Goal: Task Accomplishment & Management: Complete application form

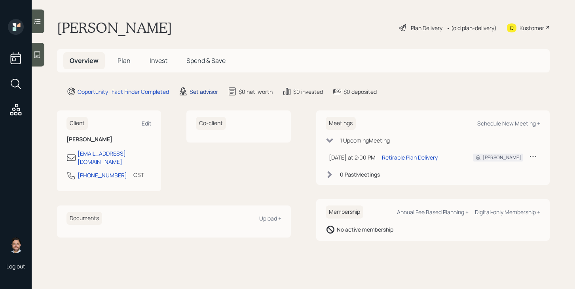
click at [202, 91] on div "Set advisor" at bounding box center [204, 91] width 29 height 8
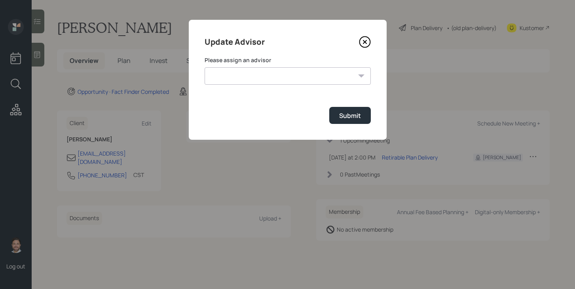
click at [264, 84] on select "[PERSON_NAME] [PERSON_NAME] [PERSON_NAME] [PERSON_NAME] End [PERSON_NAME] [PERS…" at bounding box center [288, 75] width 166 height 17
select select "bffa7908-1b2a-4c79-9bb6-f0ec9aed22d3"
click at [205, 67] on select "[PERSON_NAME] [PERSON_NAME] [PERSON_NAME] [PERSON_NAME] End [PERSON_NAME] [PERS…" at bounding box center [288, 75] width 166 height 17
click at [339, 119] on div "Submit" at bounding box center [350, 115] width 22 height 9
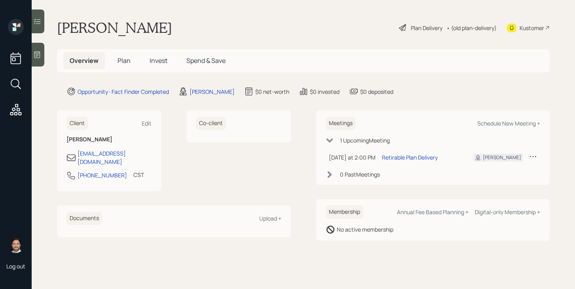
click at [127, 61] on span "Plan" at bounding box center [124, 60] width 13 height 9
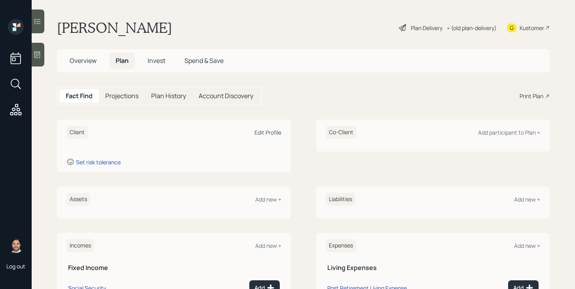
click at [267, 135] on div "Edit Profile" at bounding box center [268, 133] width 27 height 8
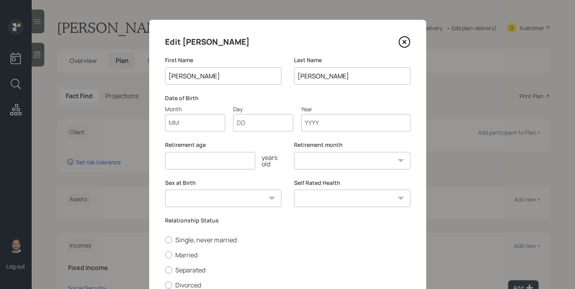
click at [201, 128] on input "Month" at bounding box center [195, 122] width 60 height 17
type input "01"
type input "31"
type input "1949"
select select "1"
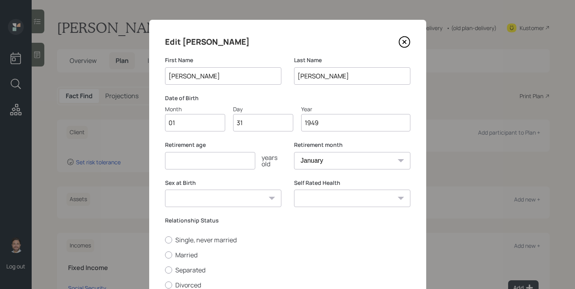
type input "1949"
click at [186, 162] on input "number" at bounding box center [210, 160] width 90 height 17
type input "70"
click at [197, 198] on select "[DEMOGRAPHIC_DATA] [DEMOGRAPHIC_DATA] Other / Prefer not to say" at bounding box center [223, 198] width 116 height 17
select select "[DEMOGRAPHIC_DATA]"
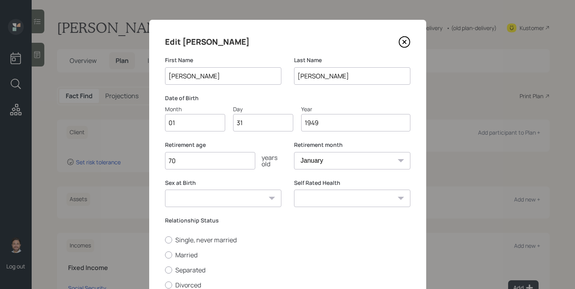
click at [165, 190] on select "[DEMOGRAPHIC_DATA] [DEMOGRAPHIC_DATA] Other / Prefer not to say" at bounding box center [223, 198] width 116 height 17
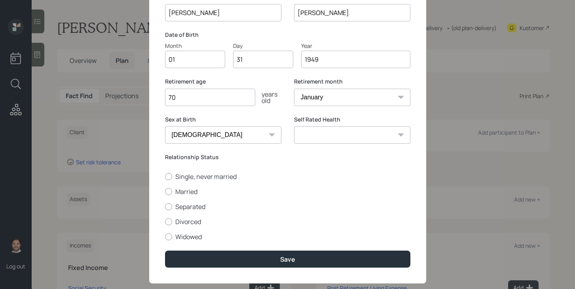
scroll to position [63, 0]
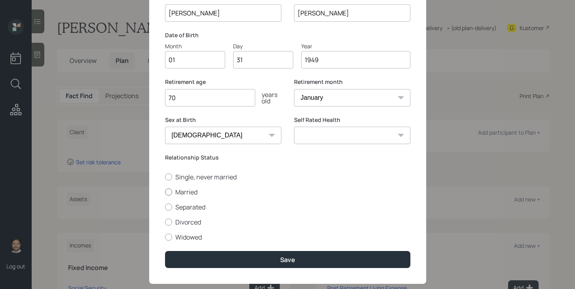
click at [188, 193] on label "Married" at bounding box center [287, 192] width 245 height 9
click at [165, 192] on input "Married" at bounding box center [165, 192] width 0 height 0
radio input "true"
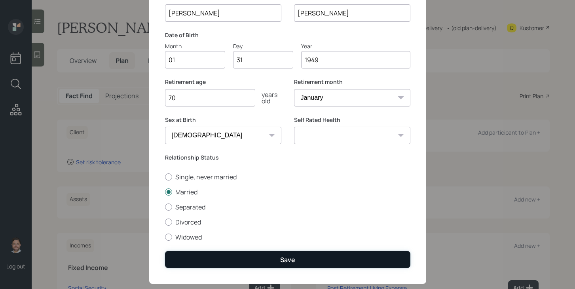
click at [248, 259] on button "Save" at bounding box center [287, 259] width 245 height 17
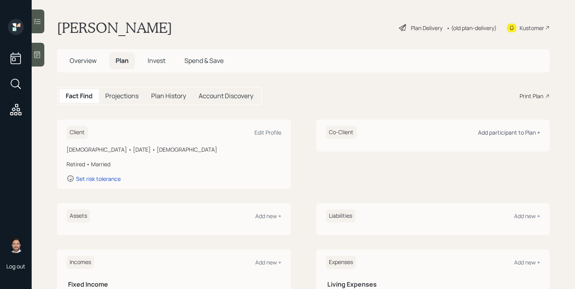
click at [515, 129] on div "Add participant to Plan +" at bounding box center [509, 133] width 62 height 8
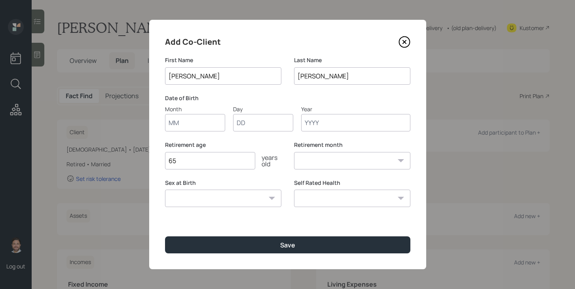
type input "[PERSON_NAME]"
click at [211, 120] on input "Month" at bounding box center [195, 122] width 60 height 17
type input "04"
type input "19"
type input "1954"
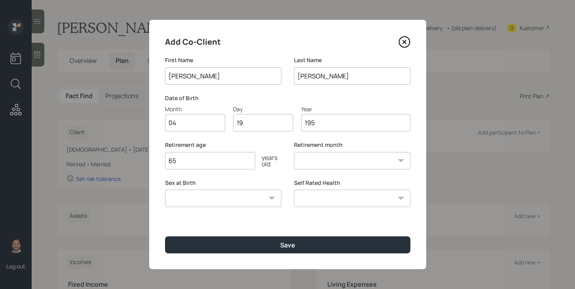
select select "4"
type input "1954"
click at [214, 162] on input "65" at bounding box center [210, 160] width 90 height 17
type input "6"
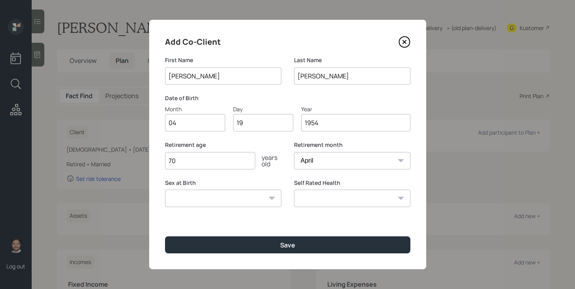
type input "70"
click at [214, 202] on select "[DEMOGRAPHIC_DATA] [DEMOGRAPHIC_DATA] Other / Prefer not to say" at bounding box center [223, 198] width 116 height 17
select select "[DEMOGRAPHIC_DATA]"
click at [165, 190] on select "[DEMOGRAPHIC_DATA] [DEMOGRAPHIC_DATA] Other / Prefer not to say" at bounding box center [223, 198] width 116 height 17
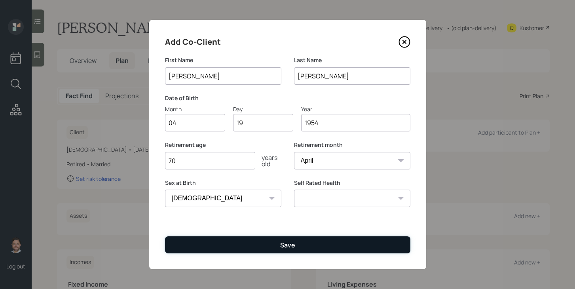
click at [220, 246] on button "Save" at bounding box center [287, 244] width 245 height 17
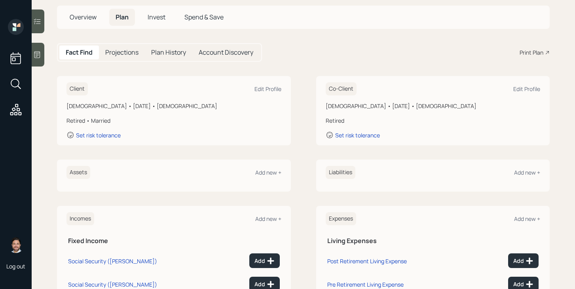
scroll to position [43, 0]
click at [268, 173] on div "Add new +" at bounding box center [268, 173] width 26 height 8
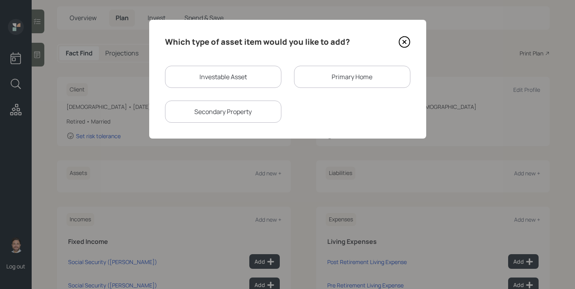
click at [204, 85] on div "Investable Asset" at bounding box center [223, 77] width 116 height 22
select select "taxable"
select select "balanced"
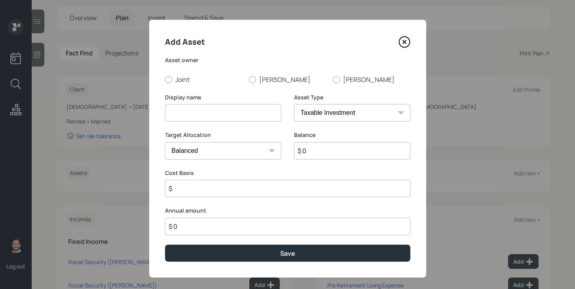
click at [200, 114] on input at bounding box center [223, 112] width 116 height 17
type input "Vanguard IRA"
click at [383, 116] on select "SEP [PERSON_NAME] IRA 401(k) [PERSON_NAME] 401(k) 403(b) [PERSON_NAME] 403(b) 4…" at bounding box center [352, 112] width 116 height 17
select select "ira"
click at [294, 104] on select "SEP [PERSON_NAME] IRA 401(k) [PERSON_NAME] 401(k) 403(b) [PERSON_NAME] 403(b) 4…" at bounding box center [352, 112] width 116 height 17
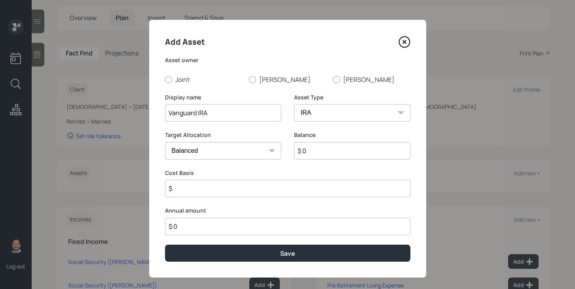
type input "$"
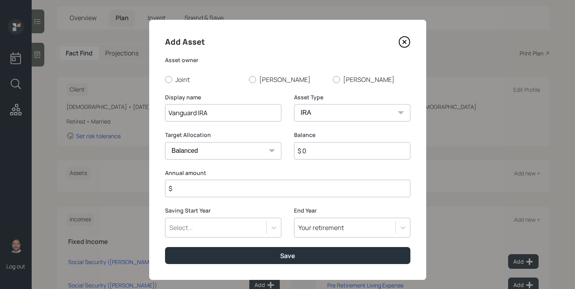
click at [326, 157] on input "$ 0" at bounding box center [352, 150] width 116 height 17
click at [326, 156] on input "$ 0" at bounding box center [352, 150] width 116 height 17
type input "$ 100,000"
click at [311, 189] on input "$" at bounding box center [287, 188] width 245 height 17
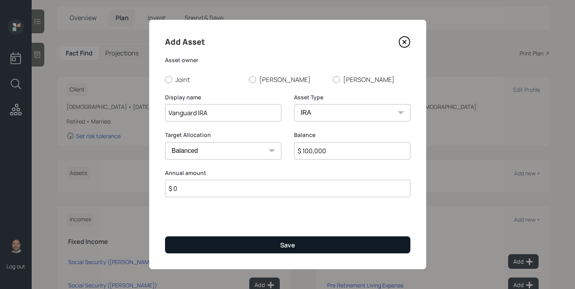
type input "$ 0"
click at [291, 249] on button "Save" at bounding box center [287, 244] width 245 height 17
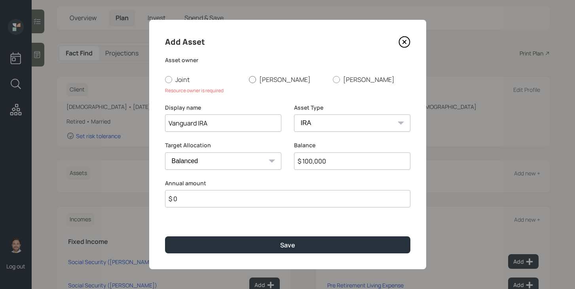
click at [255, 82] on label "[PERSON_NAME]" at bounding box center [288, 79] width 78 height 9
click at [249, 80] on input "[PERSON_NAME]" at bounding box center [249, 79] width 0 height 0
radio input "true"
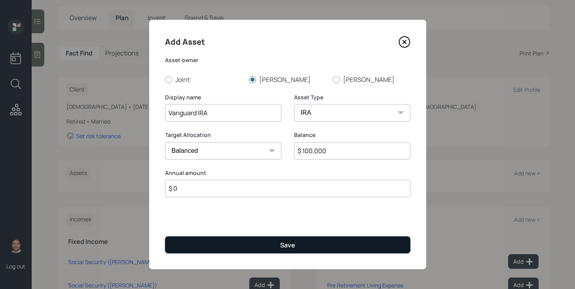
click at [254, 249] on button "Save" at bounding box center [287, 244] width 245 height 17
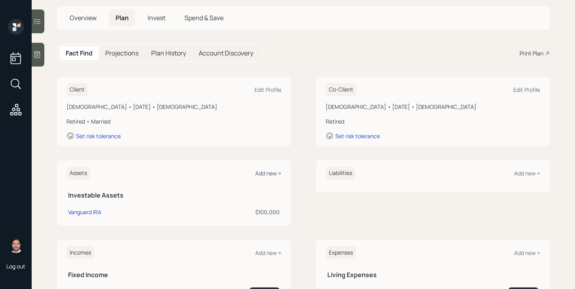
click at [268, 175] on div "Add new +" at bounding box center [268, 173] width 26 height 8
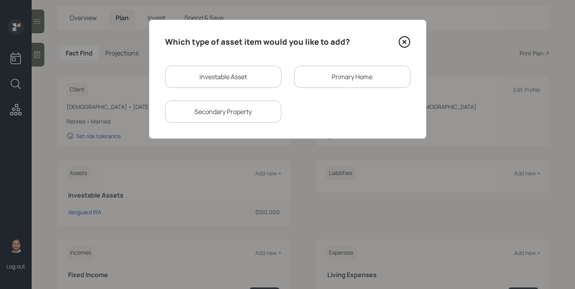
click at [228, 84] on div "Investable Asset" at bounding box center [223, 77] width 116 height 22
select select "taxable"
select select "balanced"
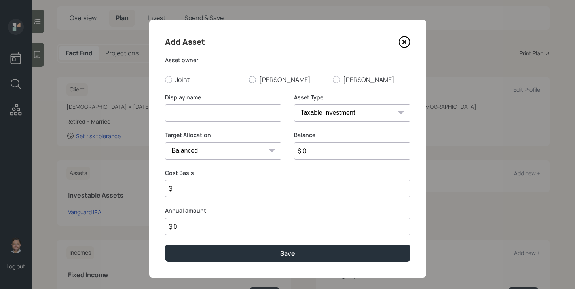
click at [257, 83] on label "[PERSON_NAME]" at bounding box center [288, 79] width 78 height 9
click at [249, 80] on input "[PERSON_NAME]" at bounding box center [249, 79] width 0 height 0
radio input "true"
click at [246, 111] on input at bounding box center [223, 112] width 116 height 17
type input "IRA"
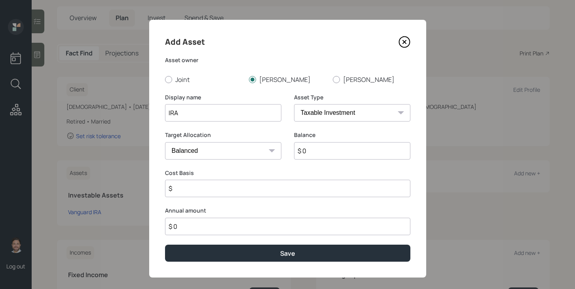
click at [363, 154] on input "$ 0" at bounding box center [352, 150] width 116 height 17
type input "$ 70,000"
click at [346, 188] on input "$" at bounding box center [287, 188] width 245 height 17
click at [344, 108] on select "SEP [PERSON_NAME] IRA 401(k) [PERSON_NAME] 401(k) 403(b) [PERSON_NAME] 403(b) 4…" at bounding box center [352, 112] width 116 height 17
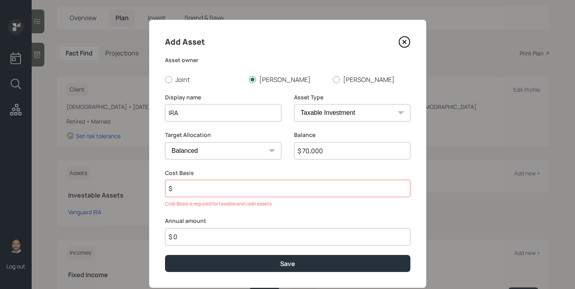
select select "ira"
click at [294, 104] on select "SEP [PERSON_NAME] IRA 401(k) [PERSON_NAME] 401(k) 403(b) [PERSON_NAME] 403(b) 4…" at bounding box center [352, 112] width 116 height 17
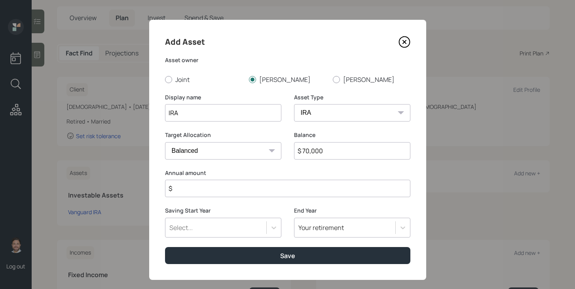
click at [298, 184] on input "$" at bounding box center [287, 188] width 245 height 17
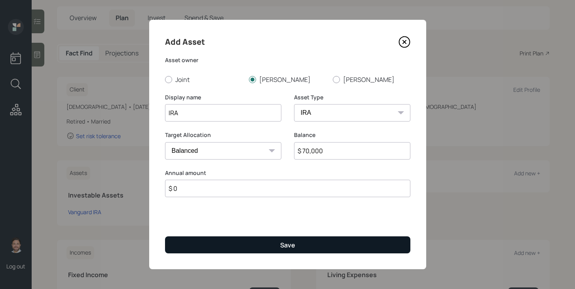
type input "$ 0"
click at [273, 247] on button "Save" at bounding box center [287, 244] width 245 height 17
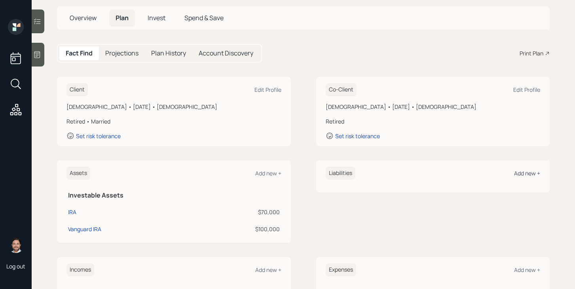
click at [536, 171] on div "Add new +" at bounding box center [527, 173] width 26 height 8
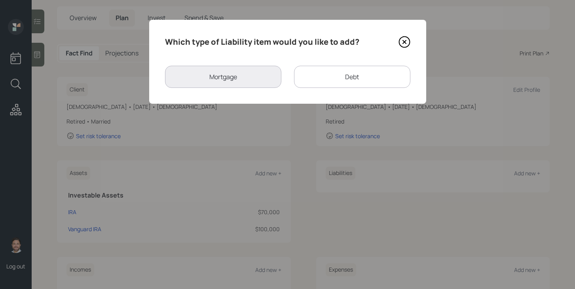
click at [315, 80] on div "Debt" at bounding box center [352, 77] width 116 height 22
select select "credit_card"
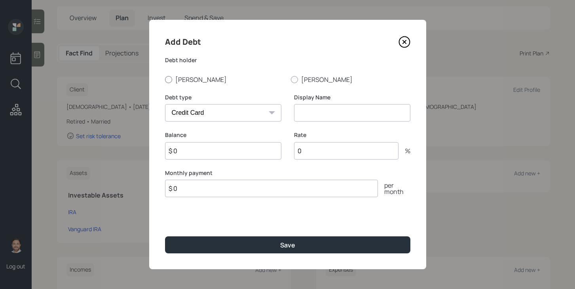
click at [180, 78] on label "[PERSON_NAME]" at bounding box center [225, 79] width 120 height 9
click at [165, 79] on input "[PERSON_NAME]" at bounding box center [165, 79] width 0 height 0
radio input "true"
click at [203, 108] on select "Car Credit Card Medical Student Other" at bounding box center [223, 112] width 116 height 17
click at [327, 113] on input at bounding box center [352, 112] width 116 height 17
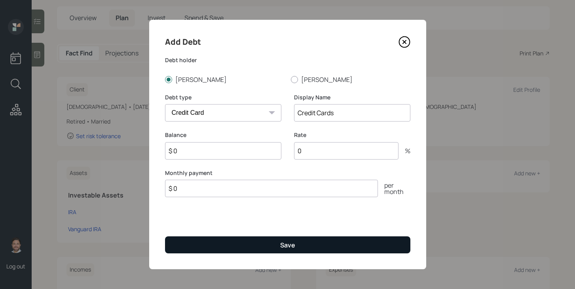
type input "Credit Cards"
click at [255, 246] on button "Save" at bounding box center [287, 244] width 245 height 17
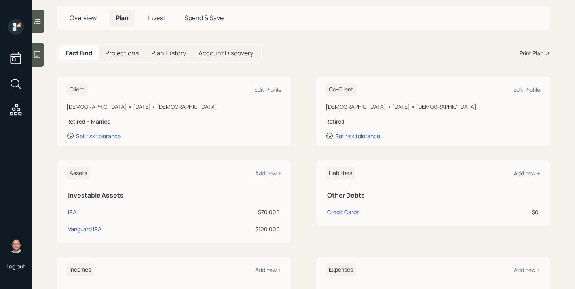
click at [532, 172] on div "Add new +" at bounding box center [527, 173] width 26 height 8
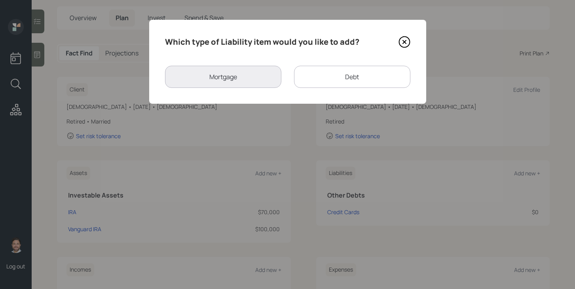
click at [354, 70] on div "Debt" at bounding box center [352, 77] width 116 height 22
select select "credit_card"
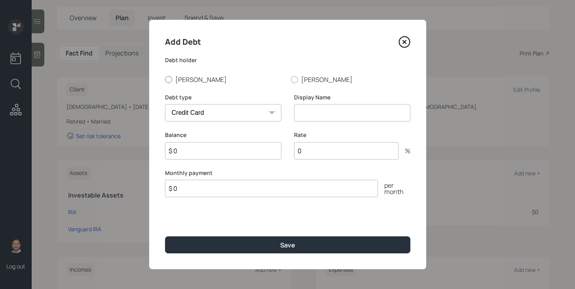
click at [188, 75] on label "[PERSON_NAME]" at bounding box center [225, 79] width 120 height 9
click at [165, 79] on input "[PERSON_NAME]" at bounding box center [165, 79] width 0 height 0
radio input "true"
click at [201, 110] on select "Car Credit Card Medical Student Other" at bounding box center [223, 112] width 116 height 17
select select "car"
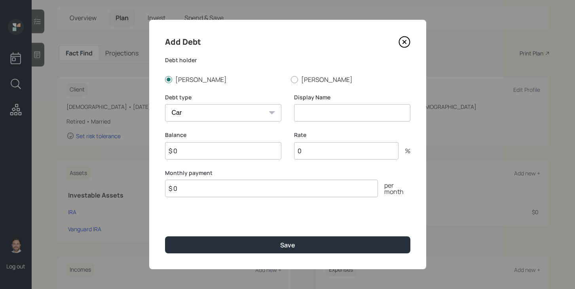
click at [165, 104] on select "Car Credit Card Medical Student Other" at bounding box center [223, 112] width 116 height 17
click at [357, 115] on input at bounding box center [352, 112] width 116 height 17
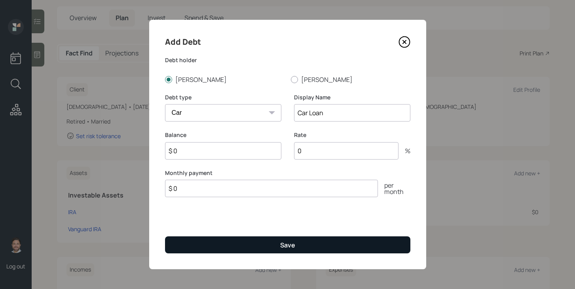
type input "Car Loan"
click at [300, 247] on button "Save" at bounding box center [287, 244] width 245 height 17
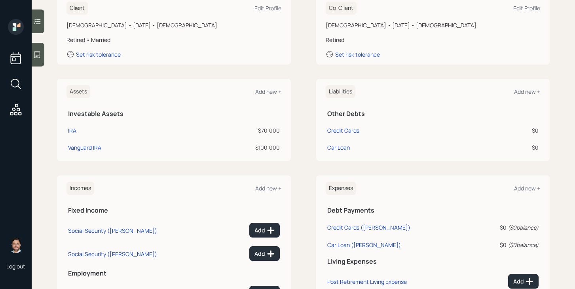
scroll to position [124, 0]
